Goal: Task Accomplishment & Management: Use online tool/utility

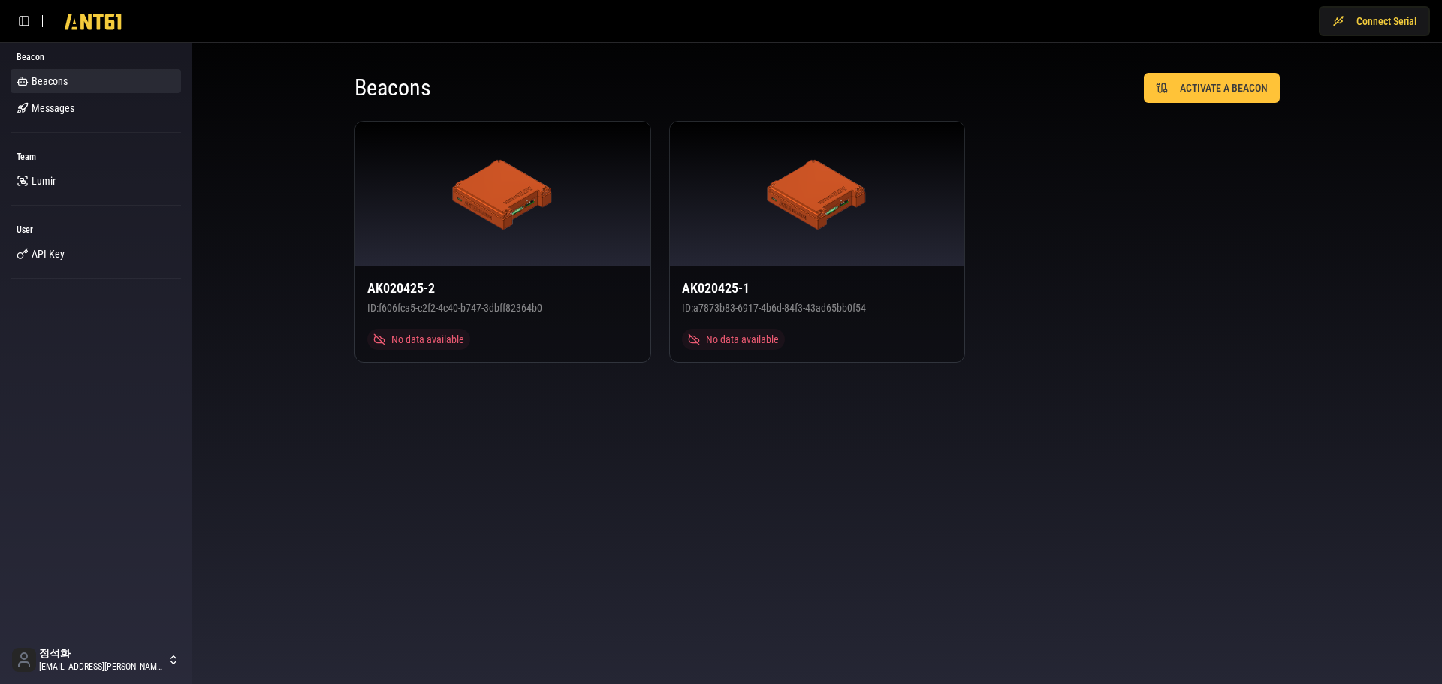
click at [1160, 487] on body "Connect Serial Beacon Beacons Messages Team [PERSON_NAME] User API Key 정석화 [EMA…" at bounding box center [721, 342] width 1442 height 684
click at [1370, 18] on button "Connect Serial" at bounding box center [1374, 21] width 111 height 30
click at [1187, 436] on body "Connect Serial Beacon Beacons Messages Team [PERSON_NAME] User API Key 정석화 [EMA…" at bounding box center [721, 342] width 1442 height 684
click at [1156, 439] on body "Connect Serial Beacon Beacons Messages Team [PERSON_NAME] User API Key 정석화 [EMA…" at bounding box center [721, 342] width 1442 height 684
click at [45, 78] on span "Beacons" at bounding box center [50, 81] width 36 height 15
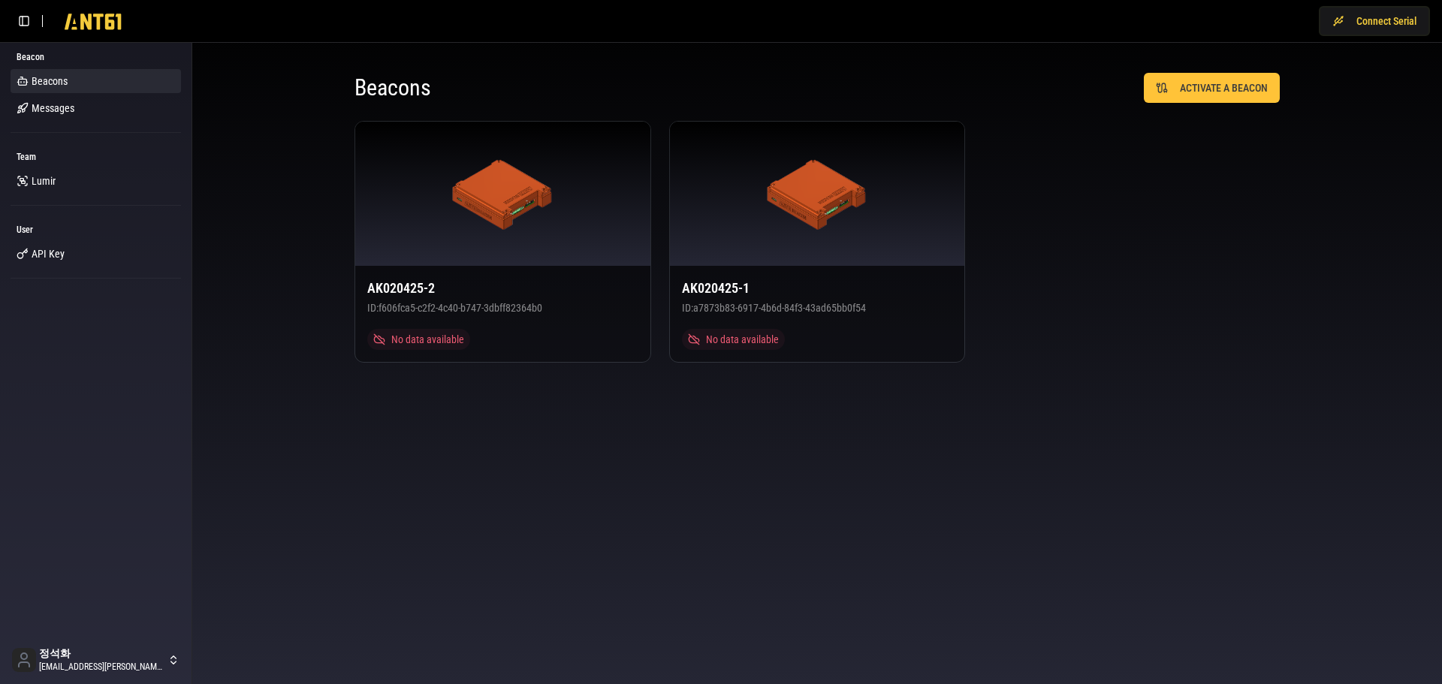
click at [740, 525] on body "Connect Serial Beacon Beacons Messages Team [PERSON_NAME] User API Key 정석화 [EMA…" at bounding box center [721, 342] width 1442 height 684
click at [1201, 421] on body "Connect Serial Beacon Beacons Messages Team [PERSON_NAME] User API Key 정석화 [EMA…" at bounding box center [721, 342] width 1442 height 684
click at [1381, 29] on button "Connect Serial" at bounding box center [1374, 21] width 111 height 30
click at [1155, 429] on body "Disconnect Beacon Beacons Messages Team Lumir User API Key 정석화 jung.suckhwa@lum…" at bounding box center [721, 342] width 1442 height 684
drag, startPoint x: 0, startPoint y: 0, endPoint x: 1149, endPoint y: 436, distance: 1228.8
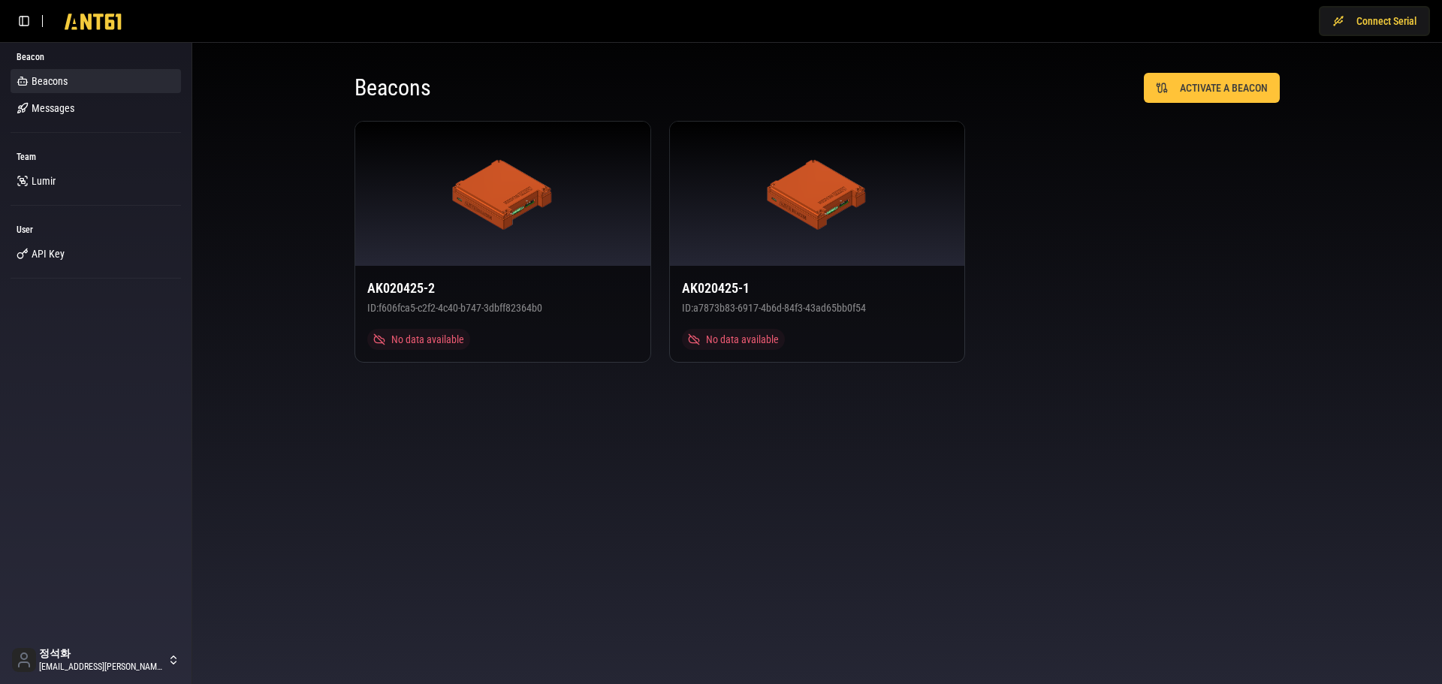
click at [1149, 436] on body "Connect Serial Beacon Beacons Messages Team [PERSON_NAME] User API Key 정석화 [EMA…" at bounding box center [721, 342] width 1442 height 684
click at [1060, 459] on body "Connect Serial Beacon Beacons Messages Team [PERSON_NAME] User API Key 정석화 [EMA…" at bounding box center [721, 342] width 1442 height 684
click at [1364, 23] on button "Connect Serial" at bounding box center [1374, 21] width 111 height 30
click at [1139, 394] on body "Disconnect Beacon Beacons Messages Team [PERSON_NAME] User API Key 정석화 [EMAIL_A…" at bounding box center [721, 342] width 1442 height 684
click at [65, 107] on span "Messages" at bounding box center [53, 108] width 43 height 15
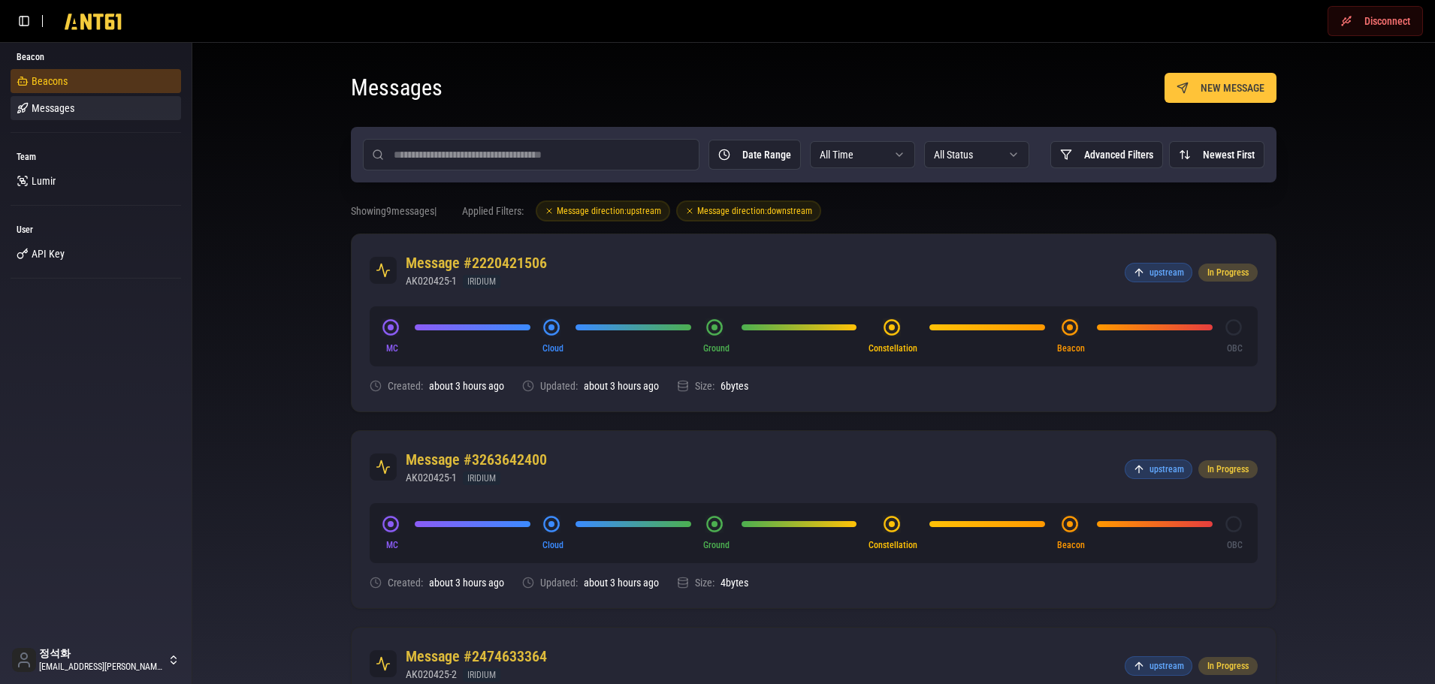
click at [78, 74] on link "Beacons" at bounding box center [96, 81] width 171 height 24
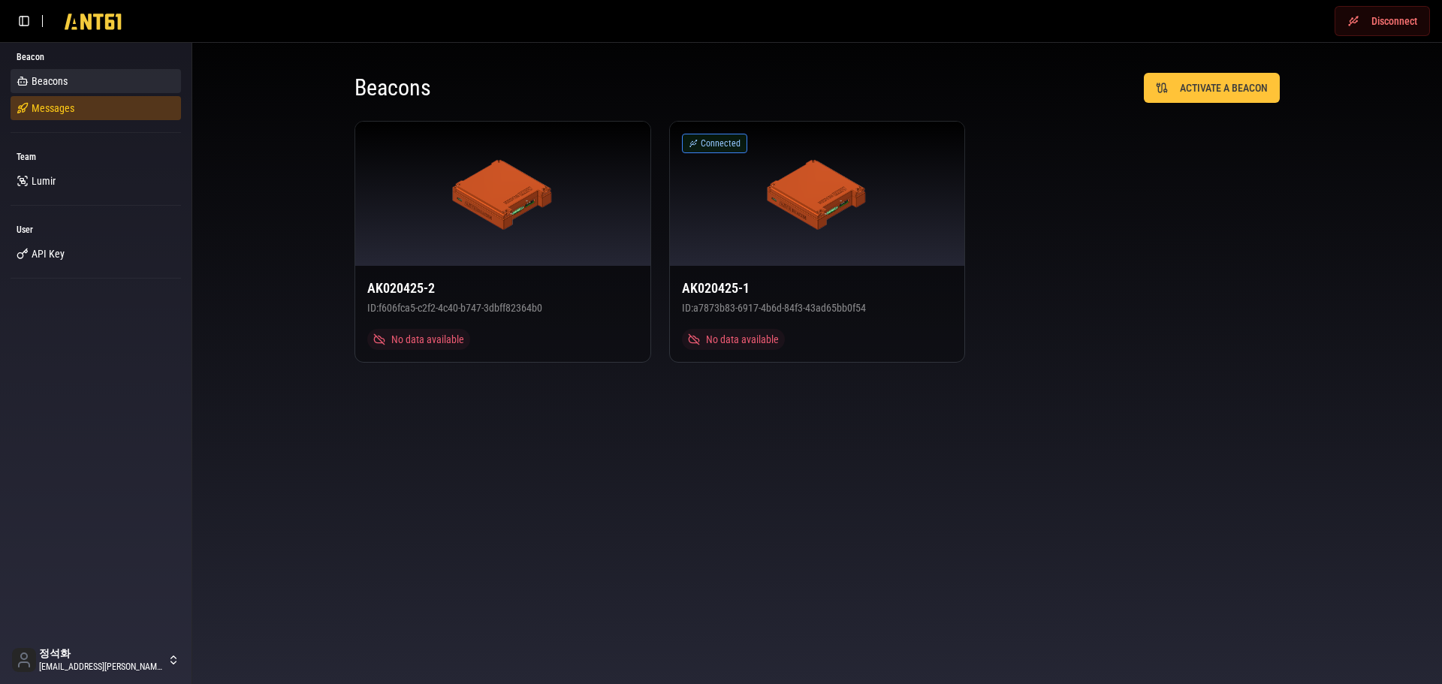
click at [59, 107] on span "Messages" at bounding box center [53, 108] width 43 height 15
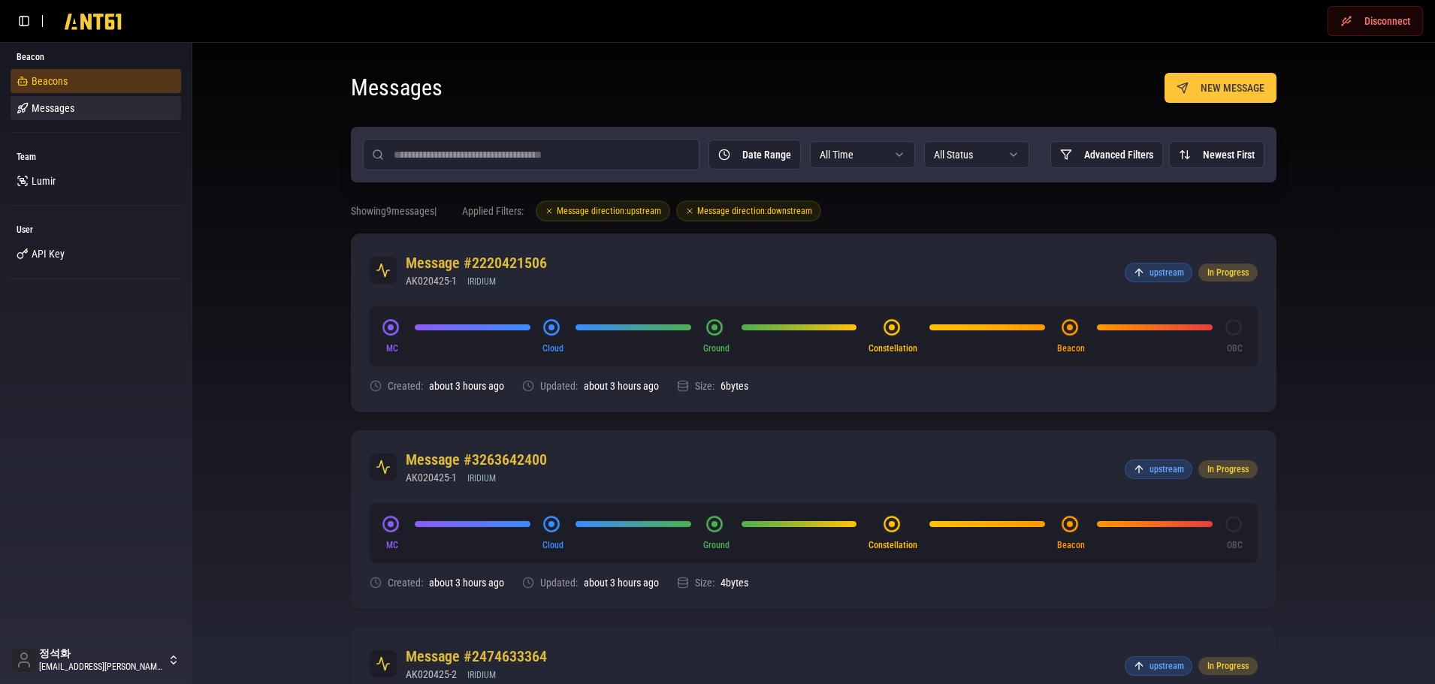
click at [53, 84] on span "Beacons" at bounding box center [50, 81] width 36 height 15
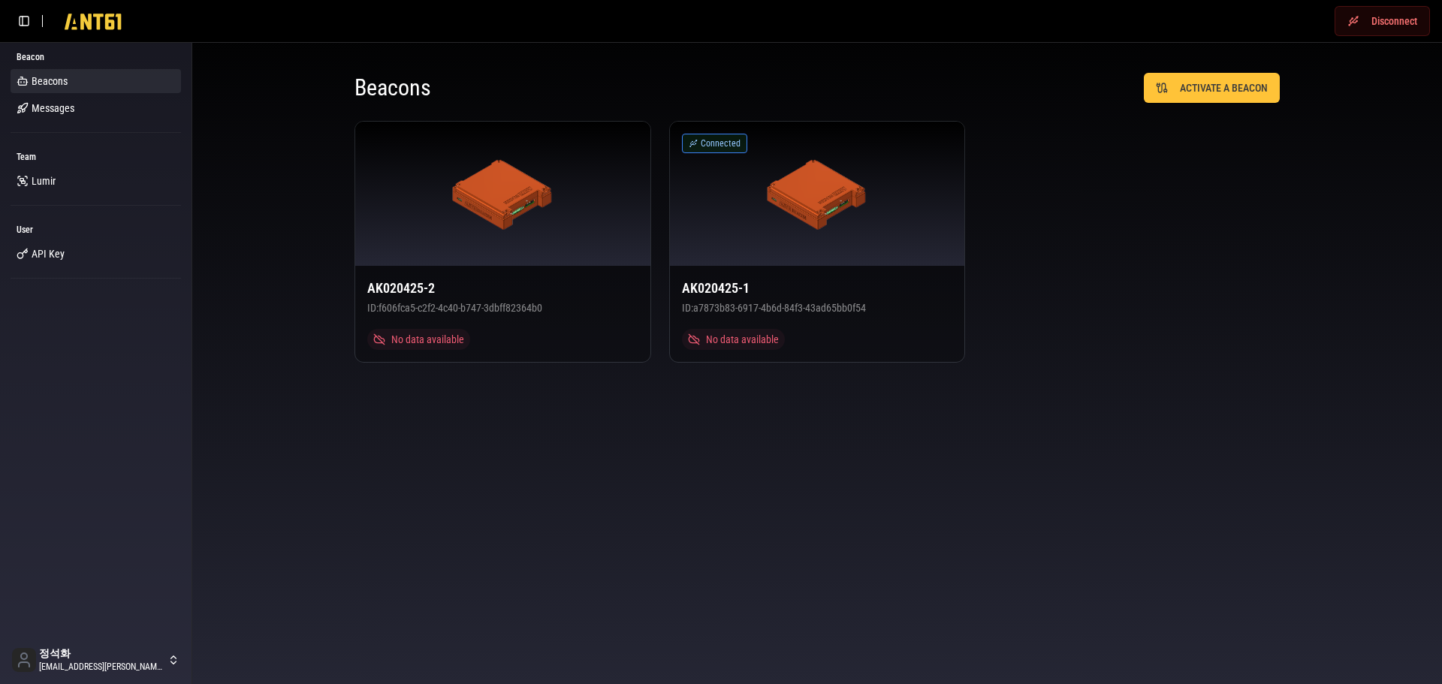
click at [1222, 417] on body "Disconnect Beacon Beacons Messages Team [PERSON_NAME] User API Key 정석화 [EMAIL_A…" at bounding box center [721, 342] width 1442 height 684
click at [47, 108] on span "Messages" at bounding box center [53, 108] width 43 height 15
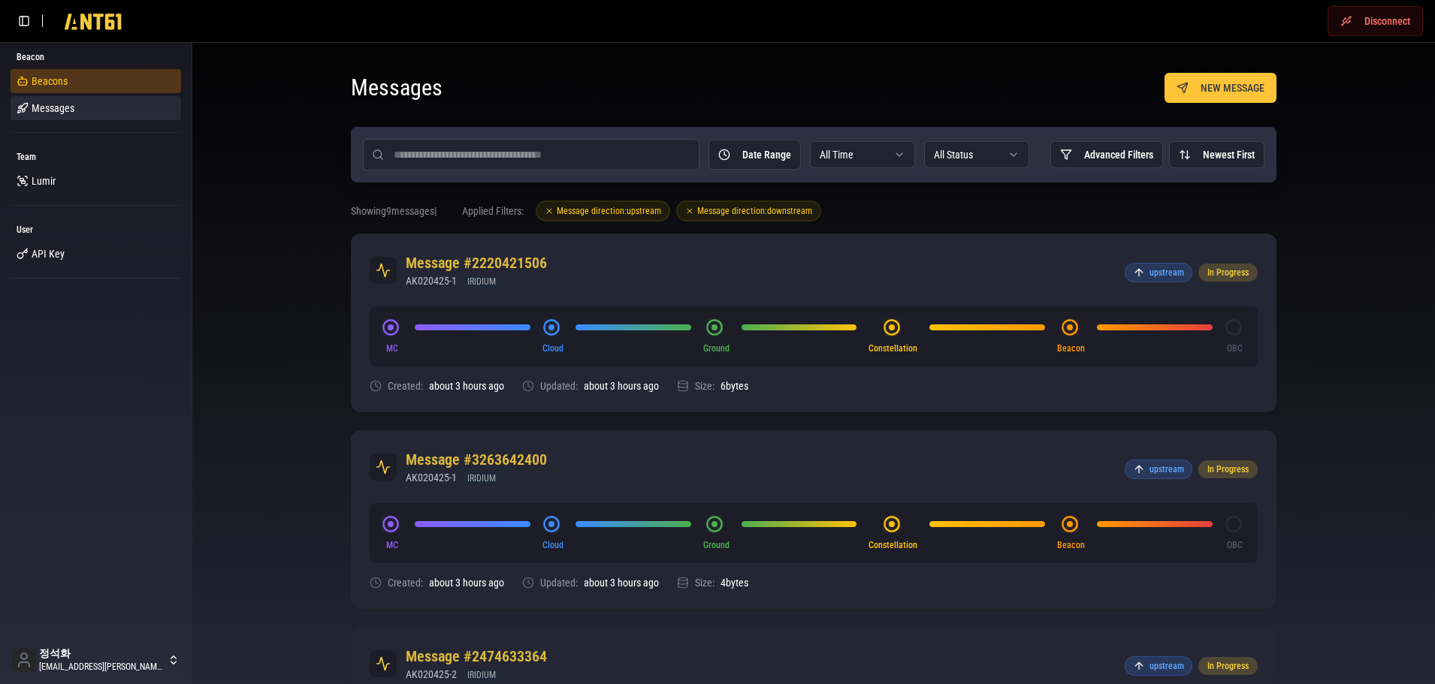
click at [48, 81] on span "Beacons" at bounding box center [50, 81] width 36 height 15
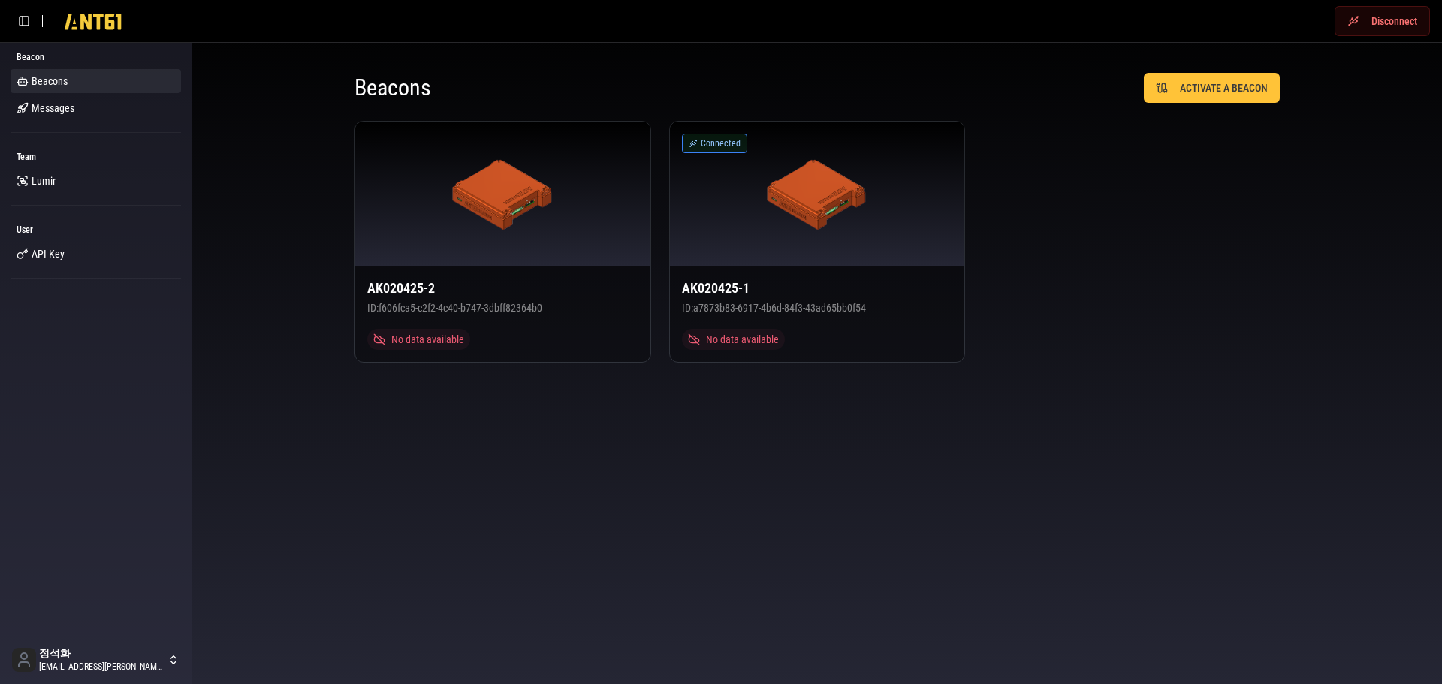
click at [1068, 418] on body "Disconnect Beacon Beacons Messages Team [PERSON_NAME] User API Key 정석화 [EMAIL_A…" at bounding box center [721, 342] width 1442 height 684
click at [1185, 381] on div "Beacons ACTIVATE A BEACON AK020425-2 ID: f606fca5-c2f2-4c40-b747-3dbff82364b0 N…" at bounding box center [817, 218] width 1250 height 350
click at [1280, 479] on body "Connect Serial Beacon Beacons Messages Team [PERSON_NAME] User API Key 정석화 [EMA…" at bounding box center [721, 342] width 1442 height 684
click at [835, 204] on img at bounding box center [817, 194] width 101 height 72
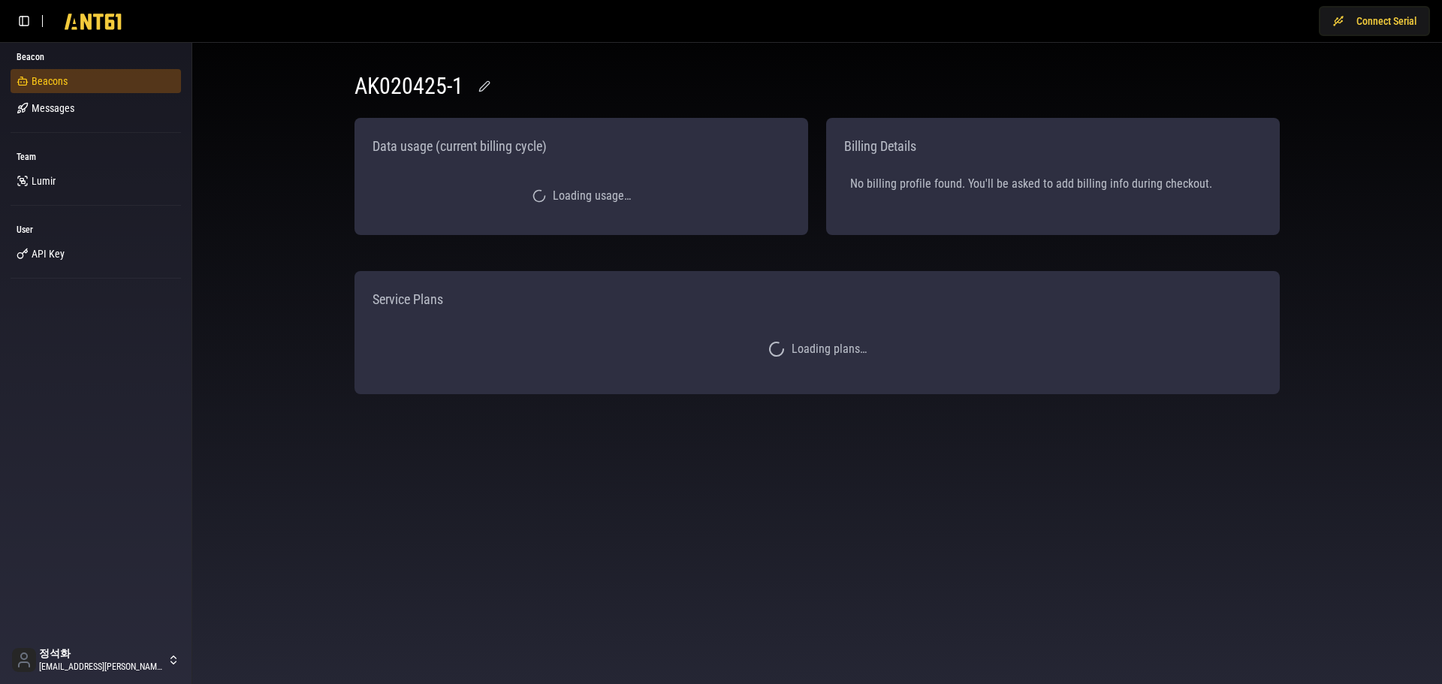
click at [56, 83] on span "Beacons" at bounding box center [50, 81] width 36 height 15
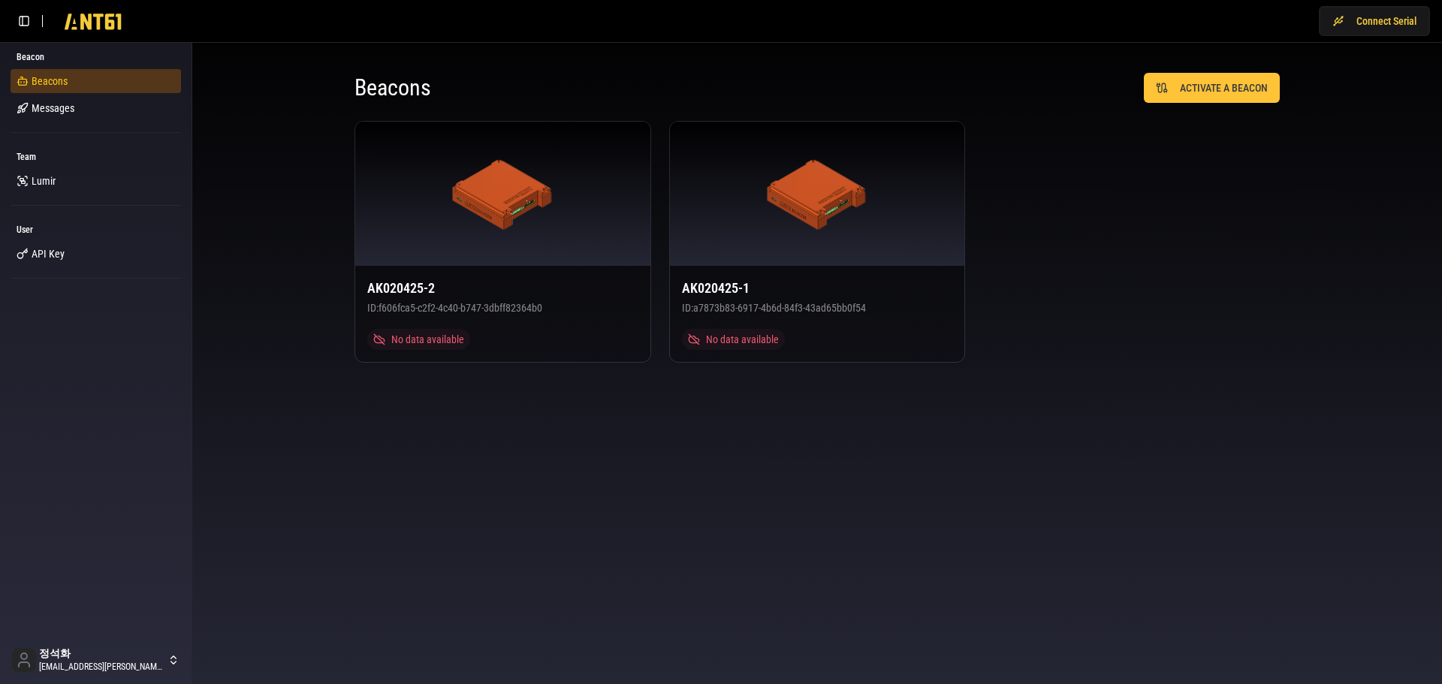
click at [63, 82] on span "Beacons" at bounding box center [50, 81] width 36 height 15
click at [86, 28] on icon at bounding box center [93, 21] width 77 height 30
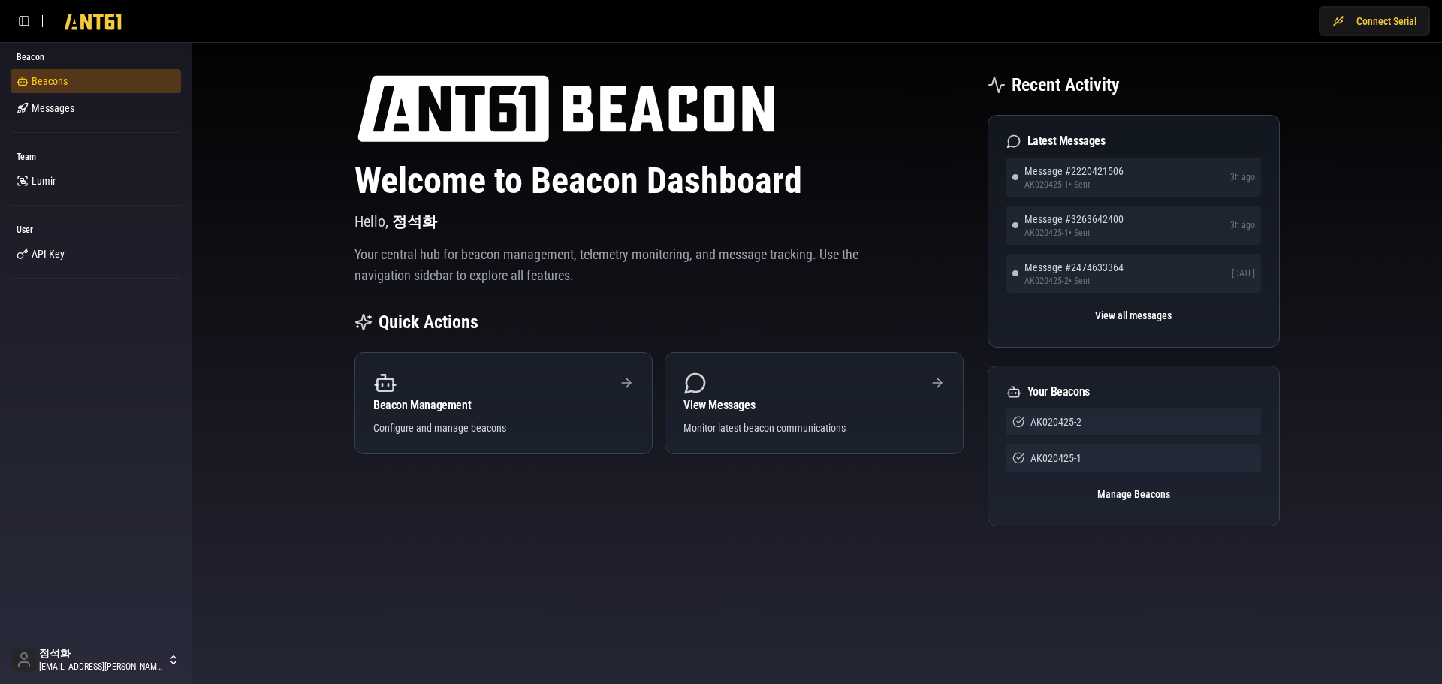
click at [36, 75] on span "Beacons" at bounding box center [50, 81] width 36 height 15
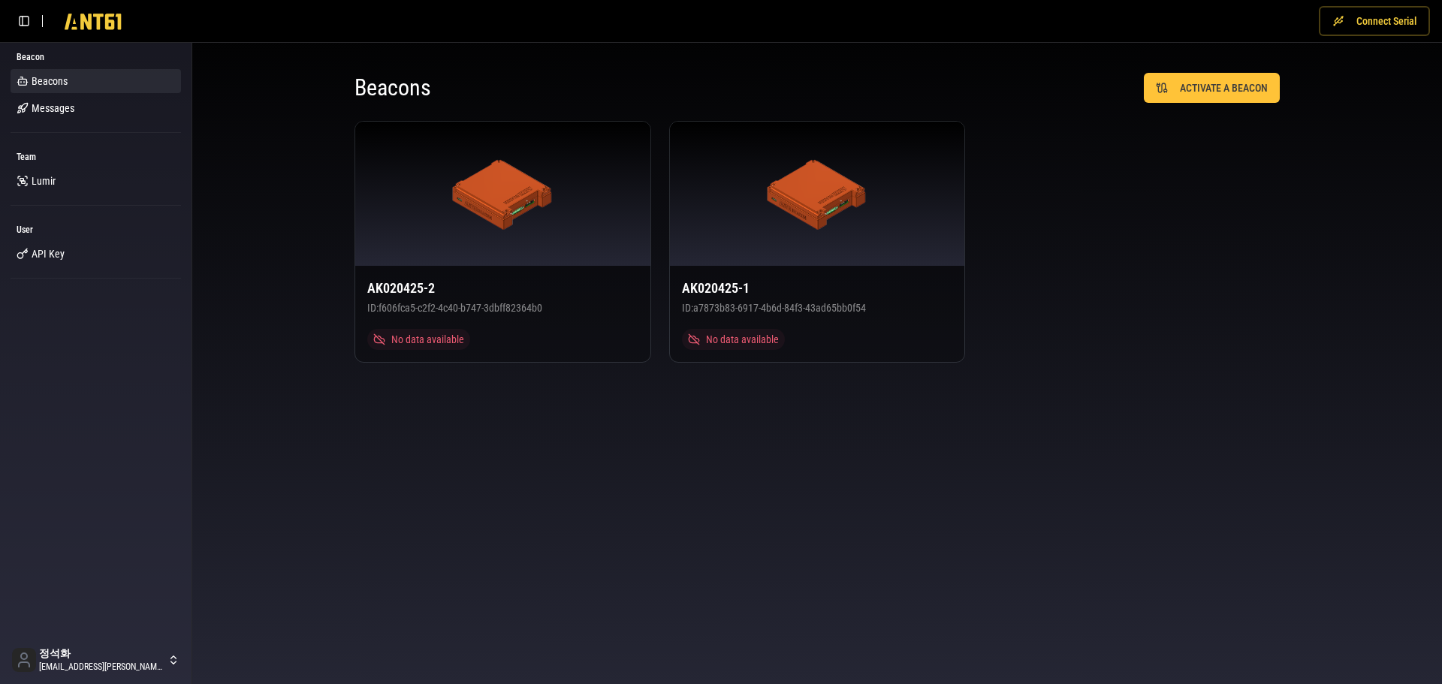
click at [1364, 15] on button "Connect Serial" at bounding box center [1374, 21] width 111 height 30
click at [1109, 275] on div "AK020425-2 ID: f606fca5-c2f2-4c40-b747-3dbff82364b0 No data available AK020425-…" at bounding box center [818, 242] width 926 height 242
click at [806, 195] on img at bounding box center [817, 194] width 101 height 72
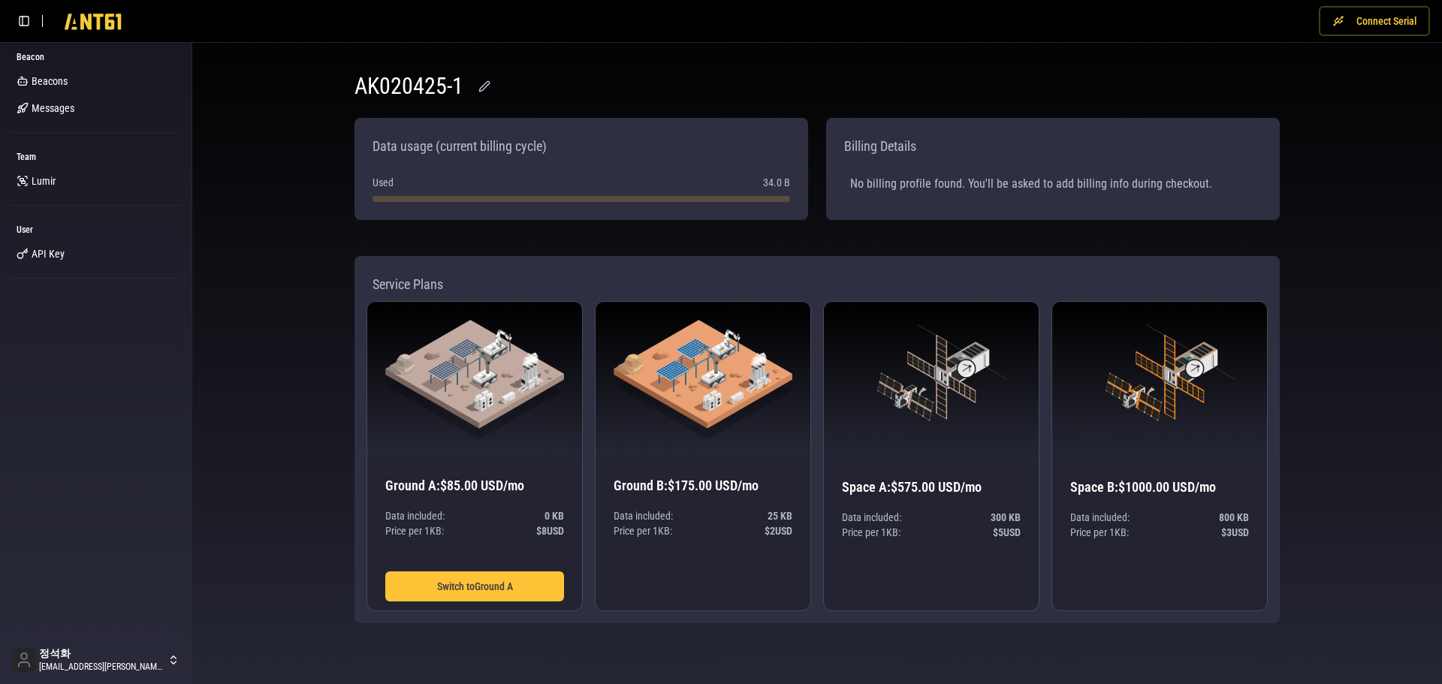
click at [1382, 24] on button "Connect Serial" at bounding box center [1374, 21] width 111 height 30
click at [141, 92] on link "Beacons" at bounding box center [96, 81] width 171 height 24
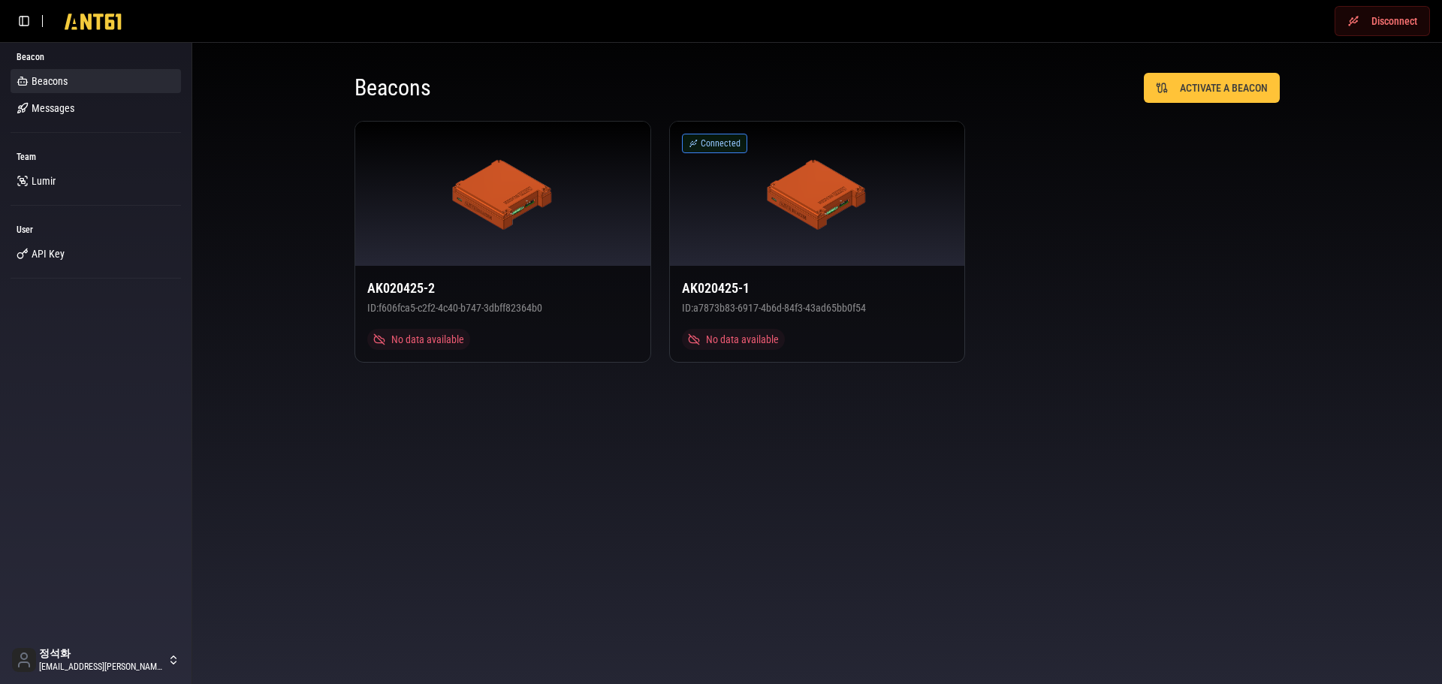
click at [1182, 347] on div "AK020425-2 ID: f606fca5-c2f2-4c40-b747-3dbff82364b0 No data available Connected…" at bounding box center [818, 242] width 926 height 242
click at [1166, 279] on div "AK020425-2 ID: f606fca5-c2f2-4c40-b747-3dbff82364b0 No data available Connected…" at bounding box center [818, 242] width 926 height 242
click at [1076, 35] on div "Disconnect" at bounding box center [721, 21] width 1442 height 42
click at [349, 477] on body "Disconnect Beacon Beacons Messages Team [PERSON_NAME] User API Key 정석화 [EMAIL_A…" at bounding box center [721, 342] width 1442 height 684
click at [629, 576] on body "Disconnect Beacon Beacons Messages Team [PERSON_NAME] User API Key 정석화 [EMAIL_A…" at bounding box center [721, 342] width 1442 height 684
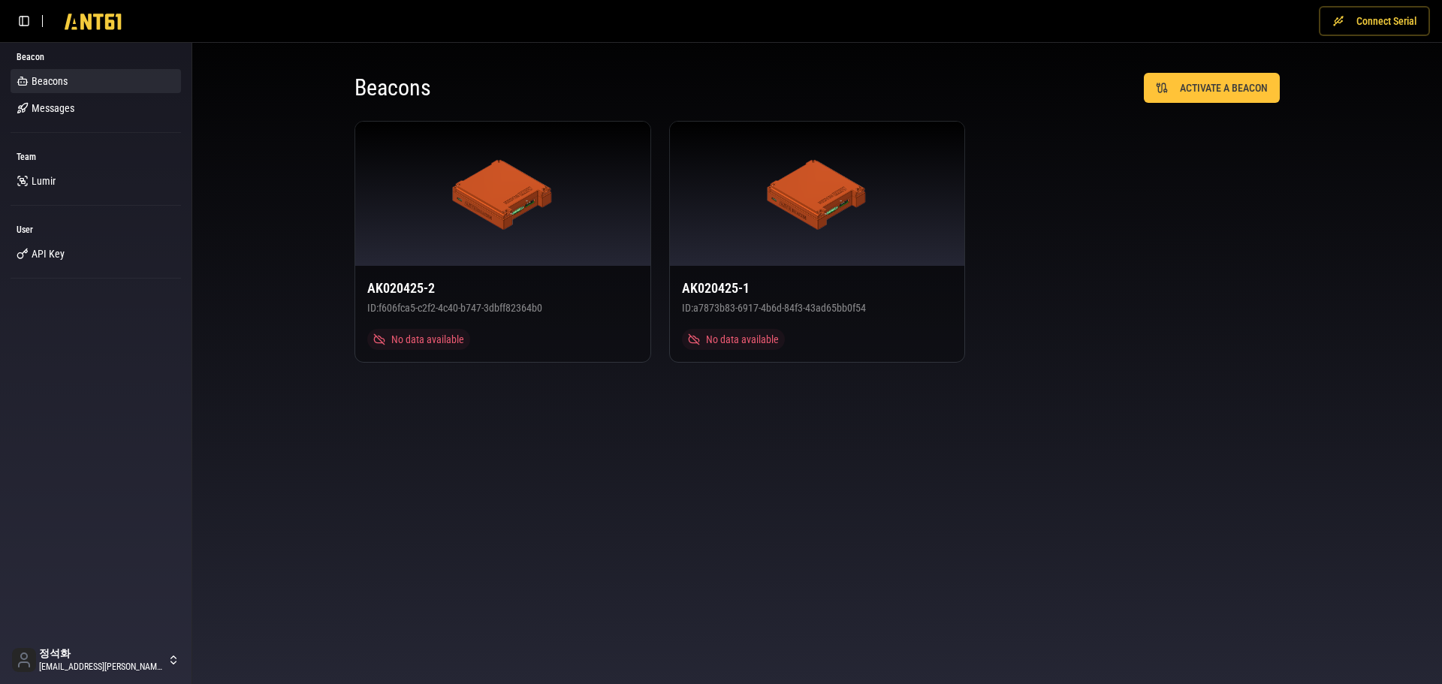
click at [1377, 25] on button "Connect Serial" at bounding box center [1374, 21] width 111 height 30
click at [629, 485] on body "Disconnect Beacon Beacons Messages Team [PERSON_NAME] User API Key 정석화 [EMAIL_A…" at bounding box center [721, 342] width 1442 height 684
click at [629, 484] on body "Disconnect Beacon Beacons Messages Team [PERSON_NAME] User API Key 정석화 [EMAIL_A…" at bounding box center [721, 342] width 1442 height 684
click at [1131, 454] on body "Disconnect Beacon Beacons Messages Team [PERSON_NAME] User API Key 정석화 [EMAIL_A…" at bounding box center [721, 342] width 1442 height 684
click at [59, 183] on link "Lumir" at bounding box center [96, 181] width 171 height 24
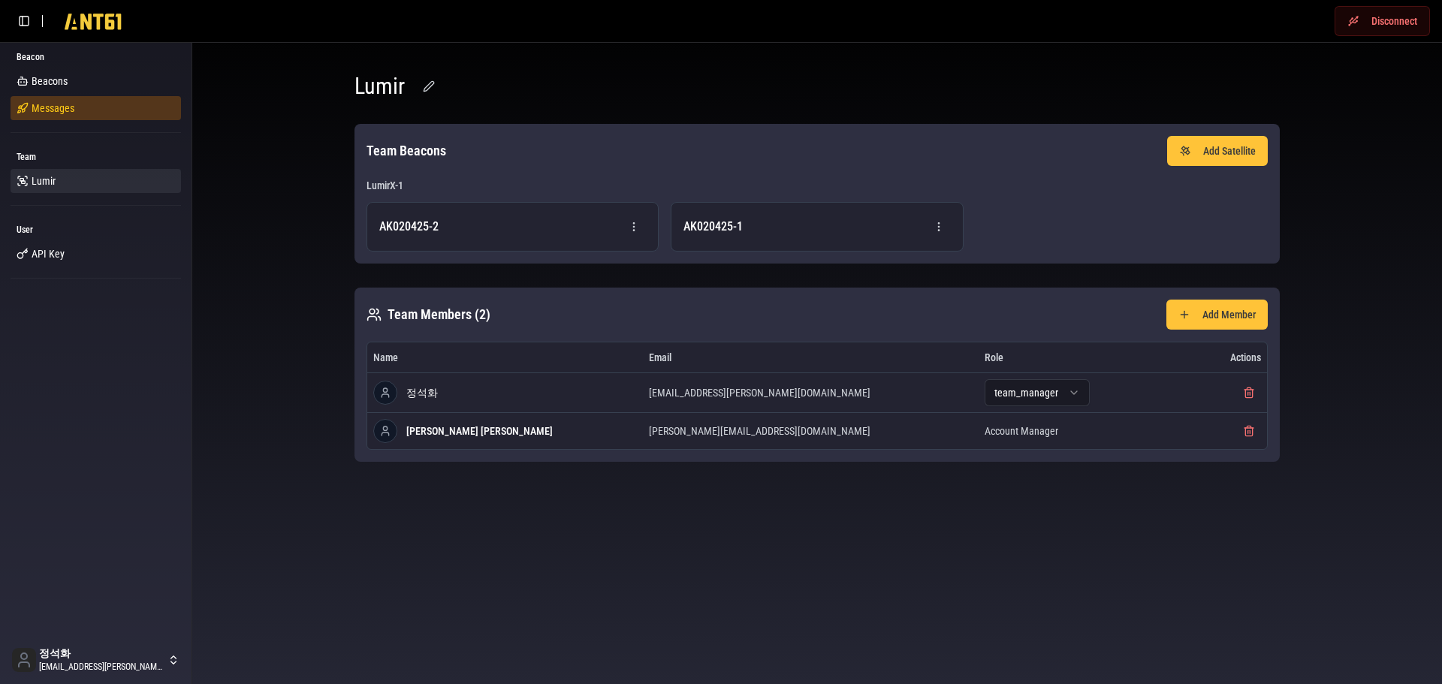
click at [55, 112] on span "Messages" at bounding box center [53, 108] width 43 height 15
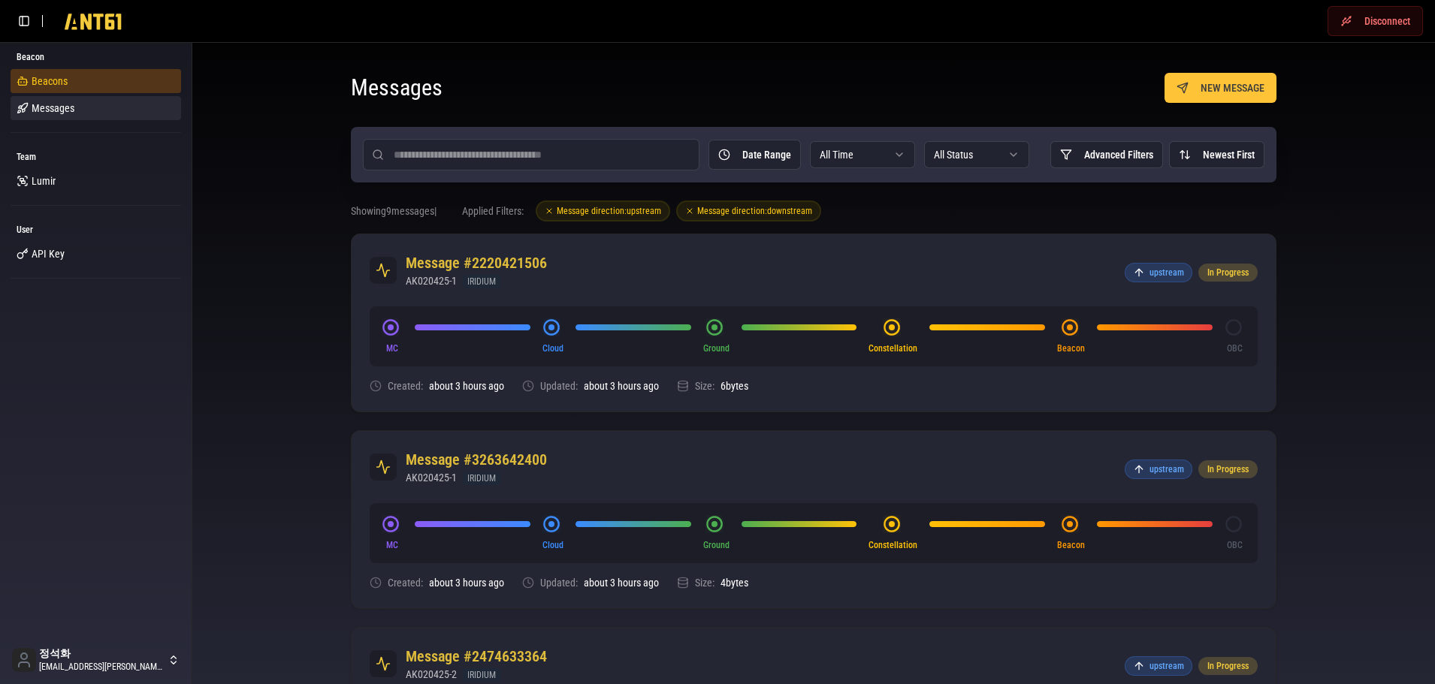
click at [72, 79] on link "Beacons" at bounding box center [96, 81] width 171 height 24
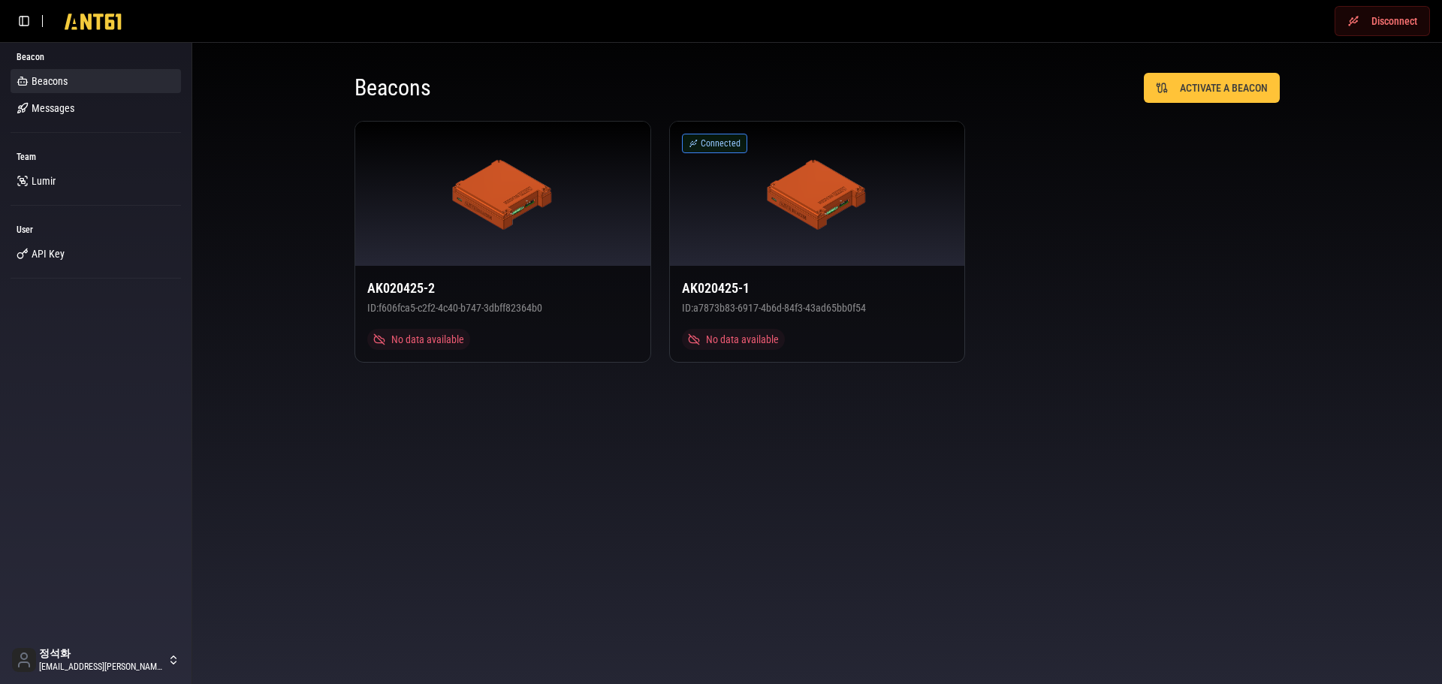
click at [1035, 459] on body "Disconnect Beacon Beacons Messages Team [PERSON_NAME] User API Key 정석화 [EMAIL_A…" at bounding box center [721, 342] width 1442 height 684
click at [1239, 326] on div "AK020425-2 ID: f606fca5-c2f2-4c40-b747-3dbff82364b0 No data available Connected…" at bounding box center [818, 242] width 926 height 242
